Goal: Task Accomplishment & Management: Use online tool/utility

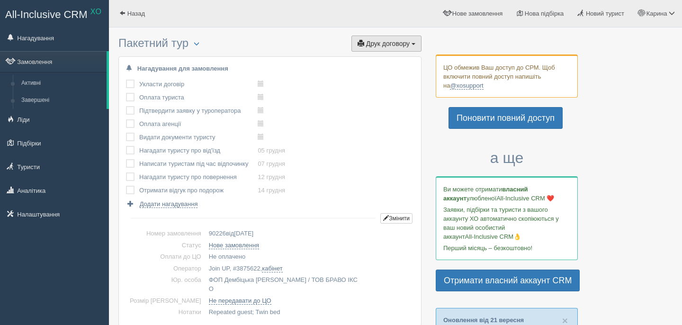
click at [388, 46] on span "Друк договору" at bounding box center [388, 44] width 44 height 8
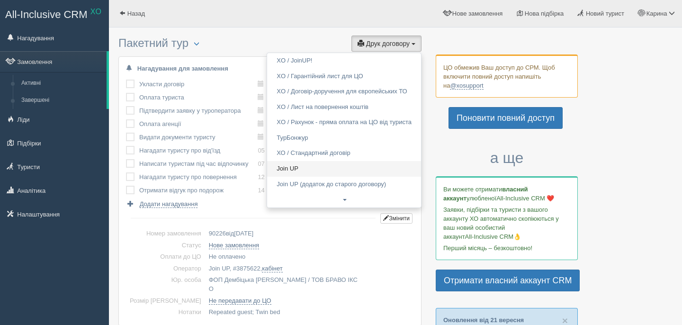
click at [302, 171] on link "Join UP" at bounding box center [344, 169] width 154 height 16
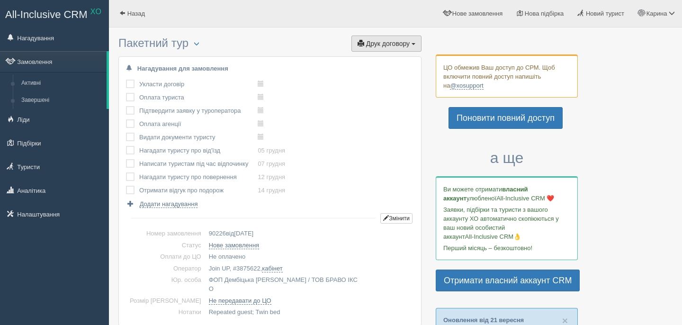
click at [405, 50] on button "Друк договору Друк" at bounding box center [386, 44] width 70 height 16
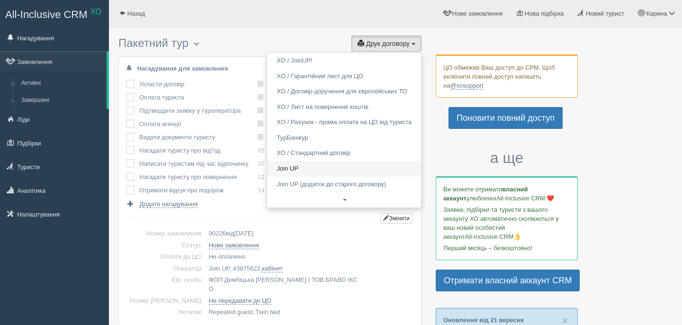
click at [342, 165] on link "Join UP" at bounding box center [344, 169] width 154 height 16
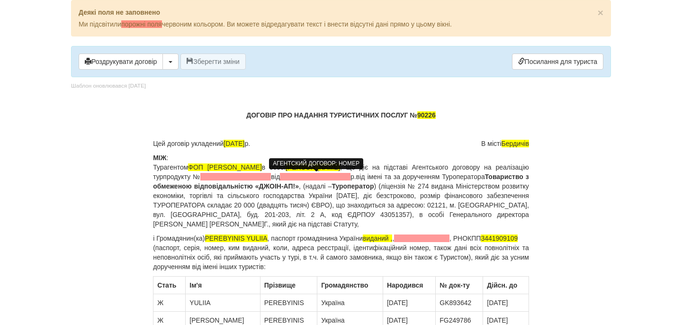
click at [271, 179] on span at bounding box center [235, 177] width 71 height 8
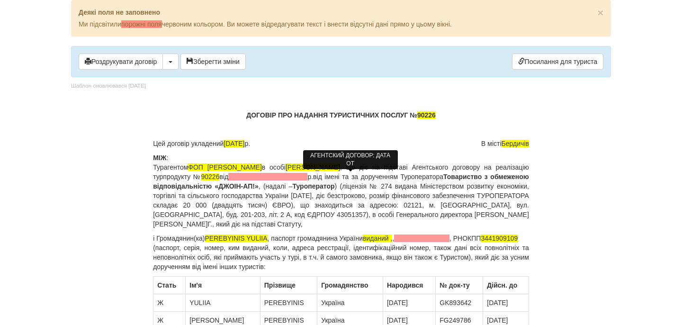
click at [307, 178] on span at bounding box center [267, 177] width 79 height 8
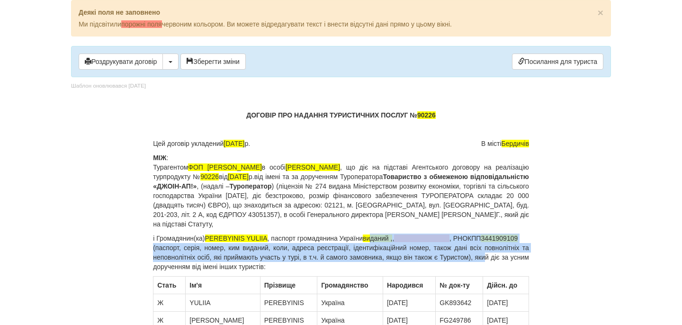
drag, startPoint x: 377, startPoint y: 240, endPoint x: 498, endPoint y: 265, distance: 123.4
click at [498, 265] on p "і Громадянин(ка) PEREBYINIS YULIIA , паспорт громадянина України виданий , , , …" at bounding box center [341, 252] width 376 height 38
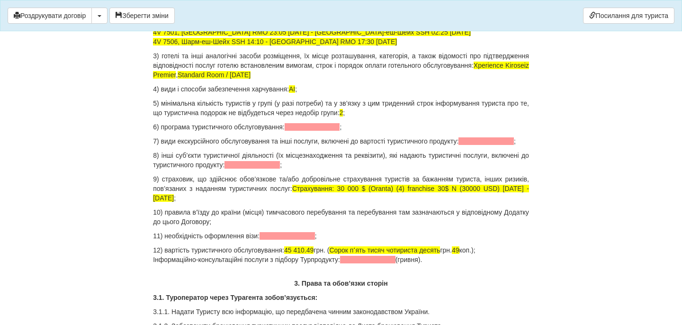
scroll to position [979, 0]
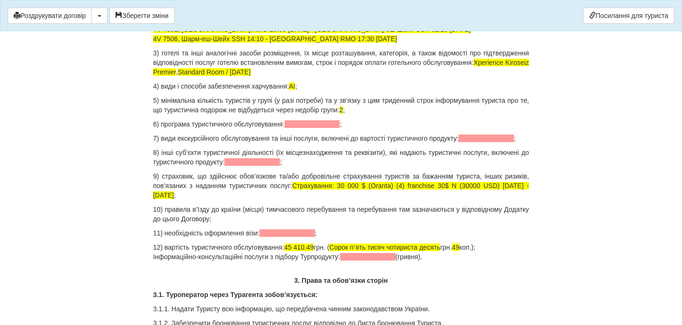
click at [328, 120] on span at bounding box center [312, 124] width 55 height 8
click at [458, 142] on span at bounding box center [485, 138] width 55 height 8
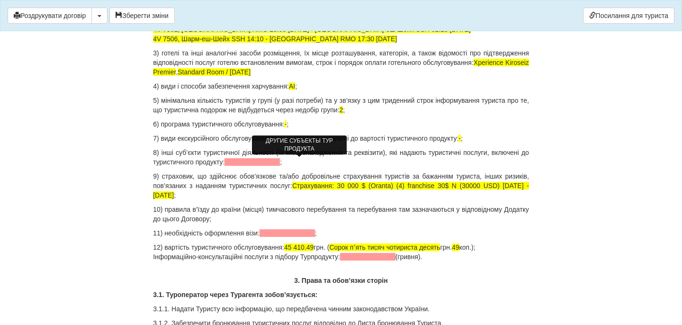
click at [280, 162] on span at bounding box center [251, 162] width 55 height 8
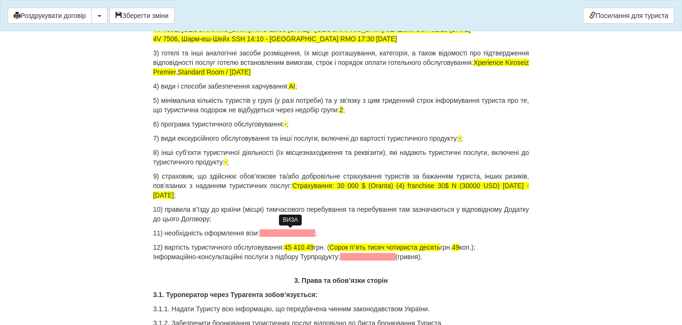
click at [272, 233] on span at bounding box center [286, 233] width 55 height 8
drag, startPoint x: 299, startPoint y: 247, endPoint x: 324, endPoint y: 247, distance: 25.1
click at [325, 247] on p "12) вартість туристичного обслуговування: 45 410.49 грн. ( Сорок пʼять тисяч чо…" at bounding box center [341, 251] width 376 height 19
drag, startPoint x: 324, startPoint y: 247, endPoint x: 297, endPoint y: 247, distance: 26.5
click at [297, 247] on p "12) вартість туристичного обслуговування: 45 410.49 грн. ( Сорок пʼять тисяч чо…" at bounding box center [341, 251] width 376 height 19
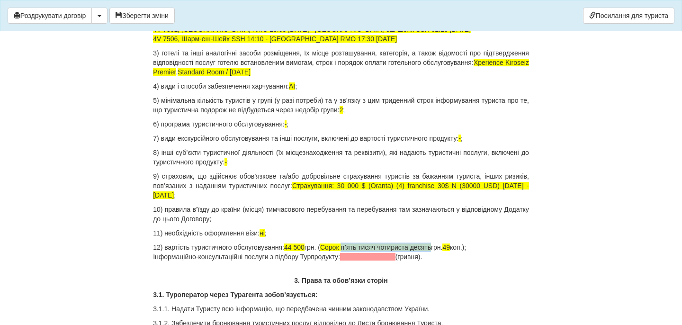
drag, startPoint x: 356, startPoint y: 246, endPoint x: 446, endPoint y: 244, distance: 90.0
click at [449, 246] on p "12) вартість туристичного обслуговування: 44 500 грн. ( Сорок пʼять тисяч чотир…" at bounding box center [341, 251] width 376 height 19
click at [449, 249] on p "12) вартість туристичного обслуговування: 44 500 грн. ( Сорок чотири тисячі п'я…" at bounding box center [341, 251] width 376 height 19
click at [474, 247] on p "12) вартість туристичного обслуговування: 44 500 грн. ( Сорок чотири тисячі п'я…" at bounding box center [341, 251] width 376 height 19
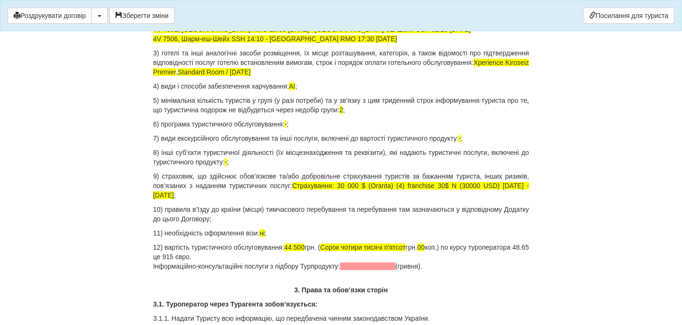
drag, startPoint x: 444, startPoint y: 270, endPoint x: 151, endPoint y: 267, distance: 292.1
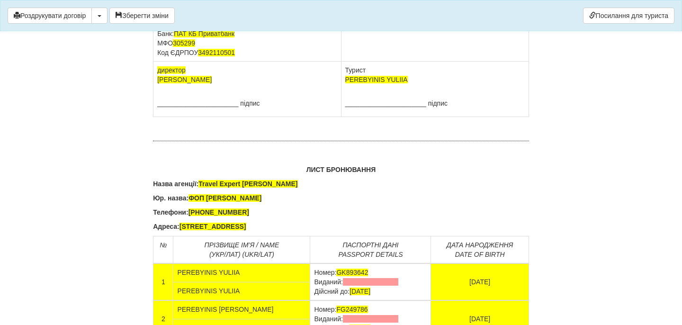
scroll to position [6050, 0]
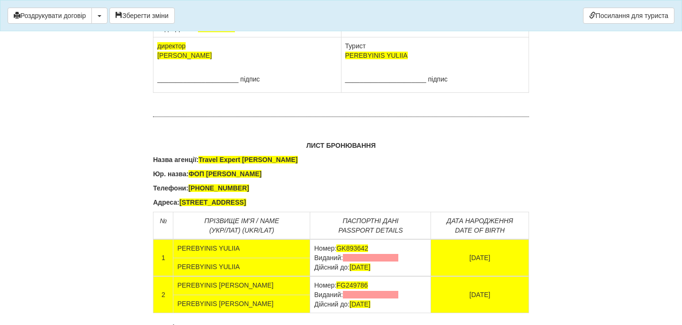
drag, startPoint x: 346, startPoint y: 104, endPoint x: 403, endPoint y: 131, distance: 63.5
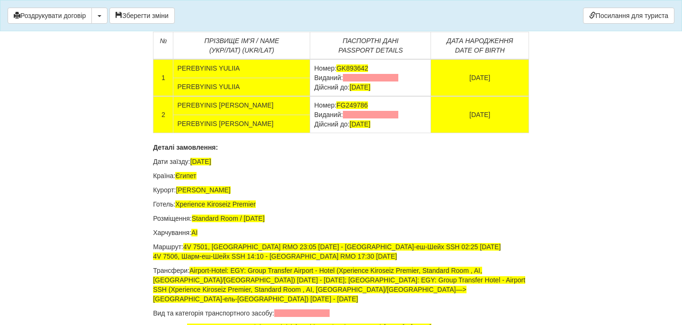
scroll to position [6232, 0]
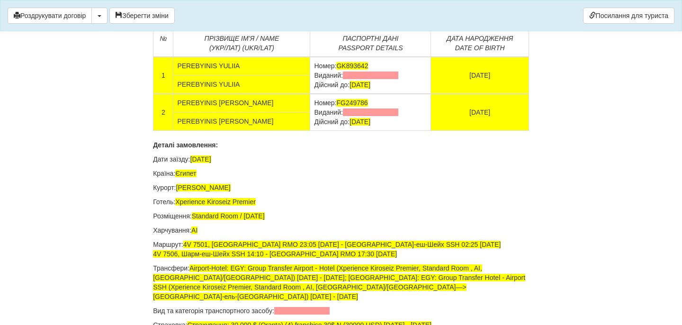
drag, startPoint x: 382, startPoint y: 234, endPoint x: 294, endPoint y: 234, distance: 87.6
click at [310, 94] on td "Номер: GK893642 Виданий: Дійсний до: [DATE]" at bounding box center [370, 75] width 121 height 37
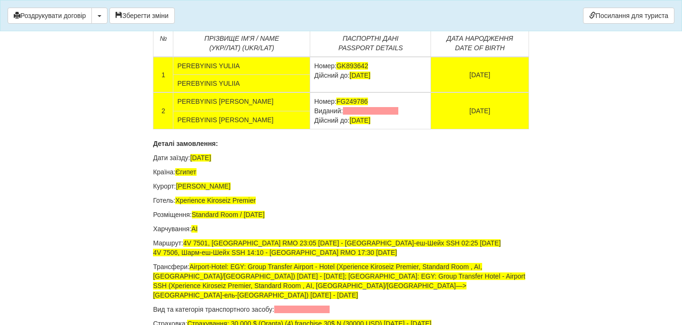
drag, startPoint x: 384, startPoint y: 274, endPoint x: 294, endPoint y: 270, distance: 89.6
click at [310, 129] on td "Номер: FG249786 Виданий: Дійсний до: [DATE]" at bounding box center [370, 110] width 121 height 37
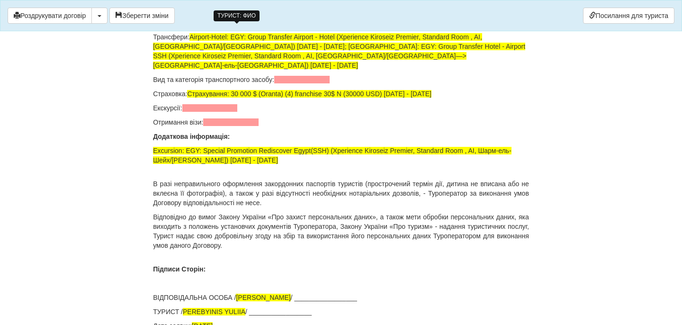
scroll to position [6573, 0]
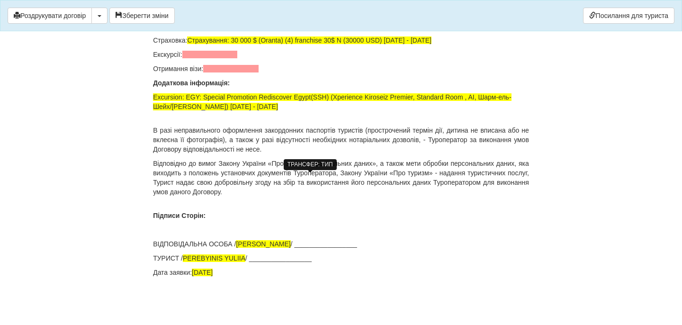
click at [300, 30] on span at bounding box center [301, 26] width 55 height 8
click at [205, 58] on span at bounding box center [209, 55] width 55 height 8
click at [218, 72] on span at bounding box center [230, 69] width 55 height 8
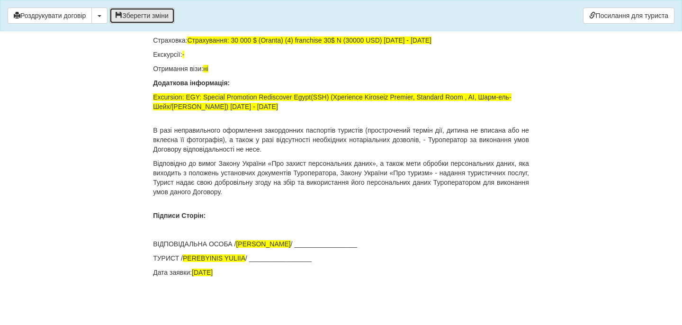
click at [156, 12] on button "Зберегти зміни" at bounding box center [141, 16] width 65 height 16
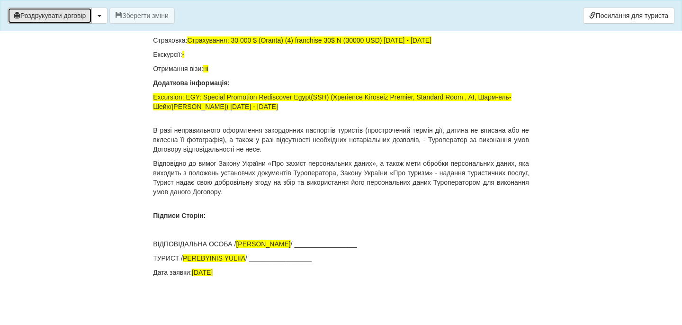
click at [68, 20] on button "Роздрукувати договір" at bounding box center [50, 16] width 84 height 16
